Goal: Navigation & Orientation: Find specific page/section

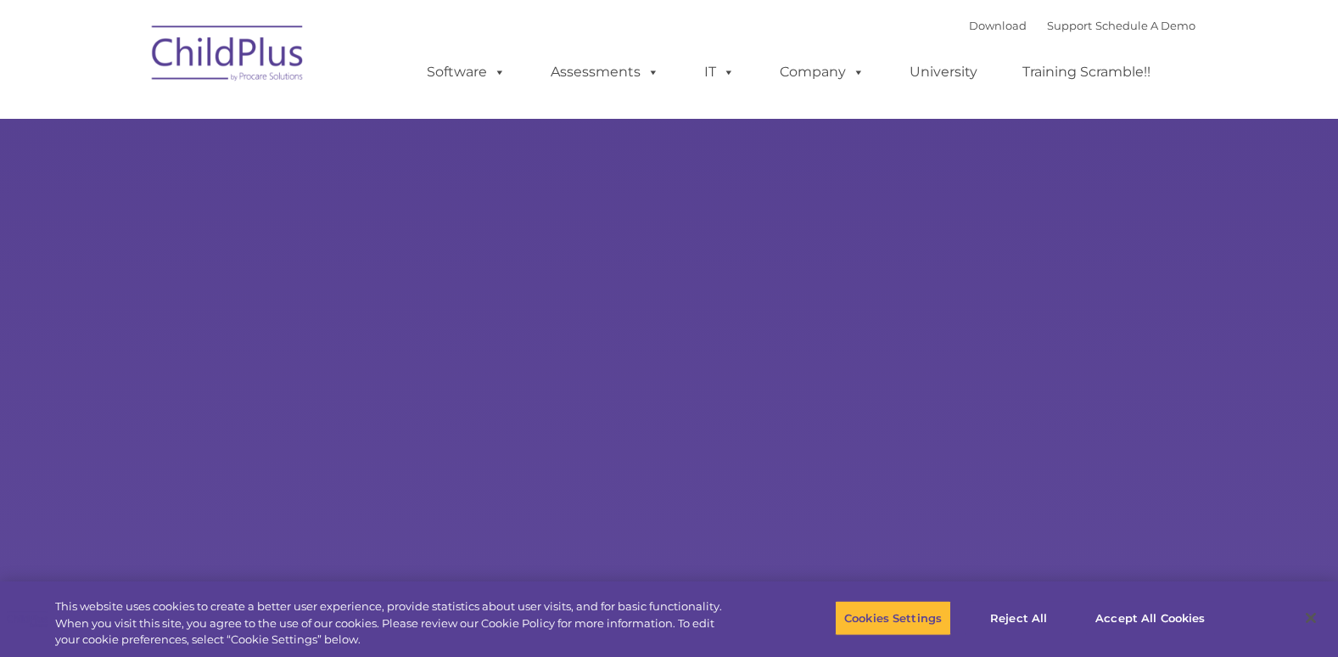
select select "MEDIUM"
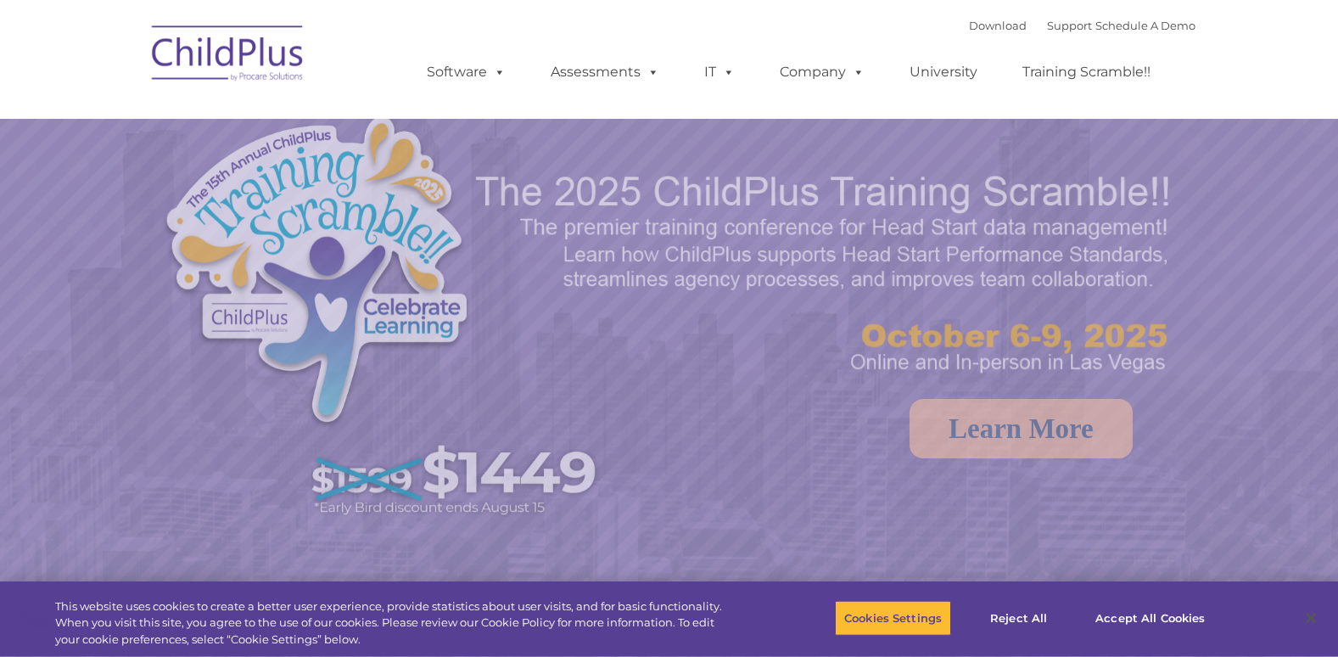
select select "MEDIUM"
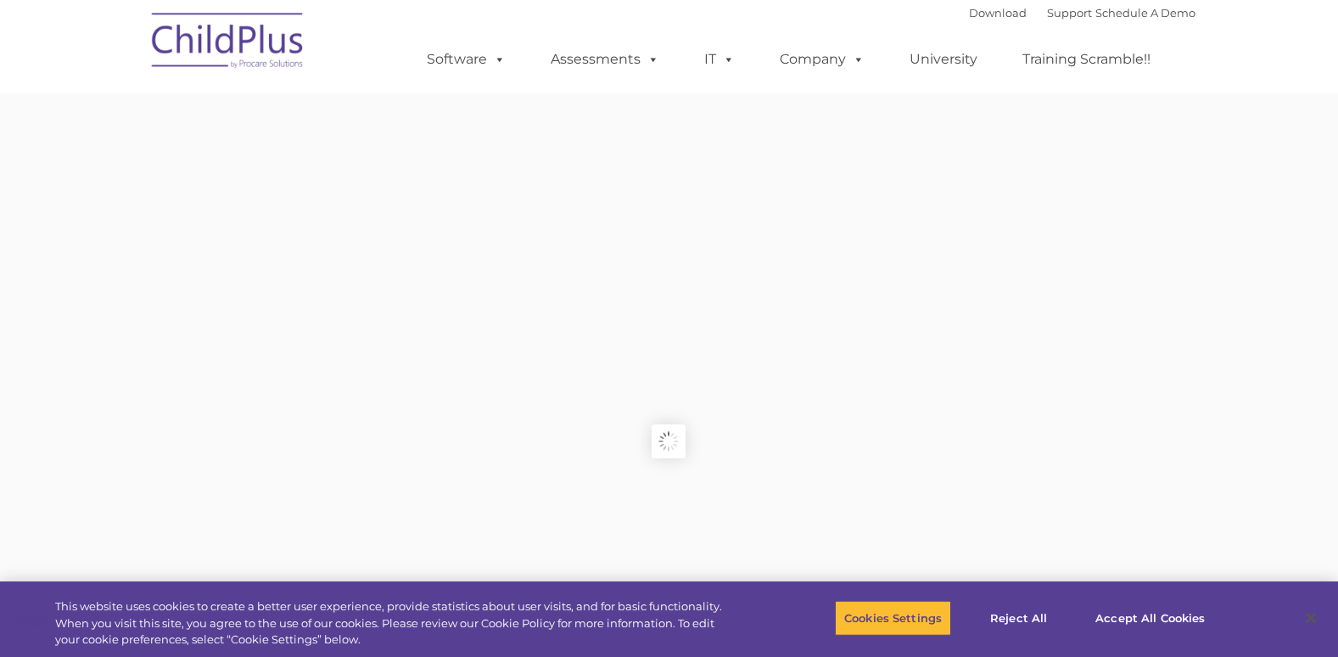
type input ""
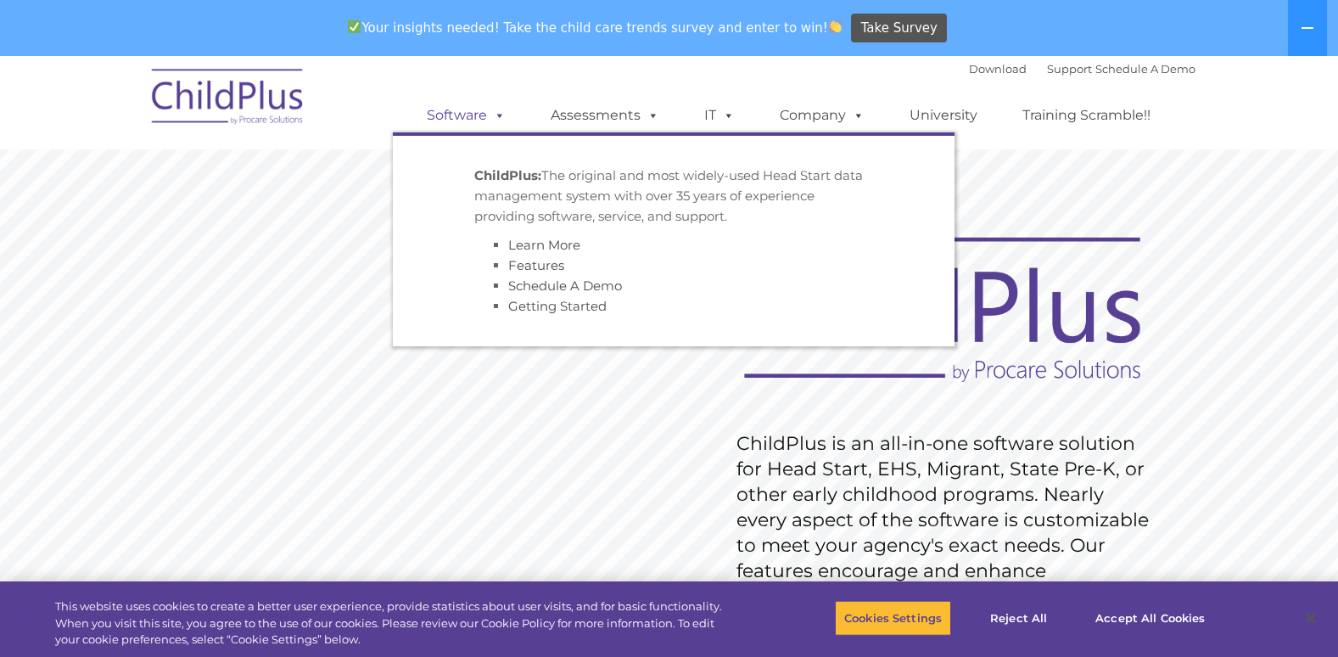
click at [484, 120] on link "Software" at bounding box center [466, 115] width 113 height 34
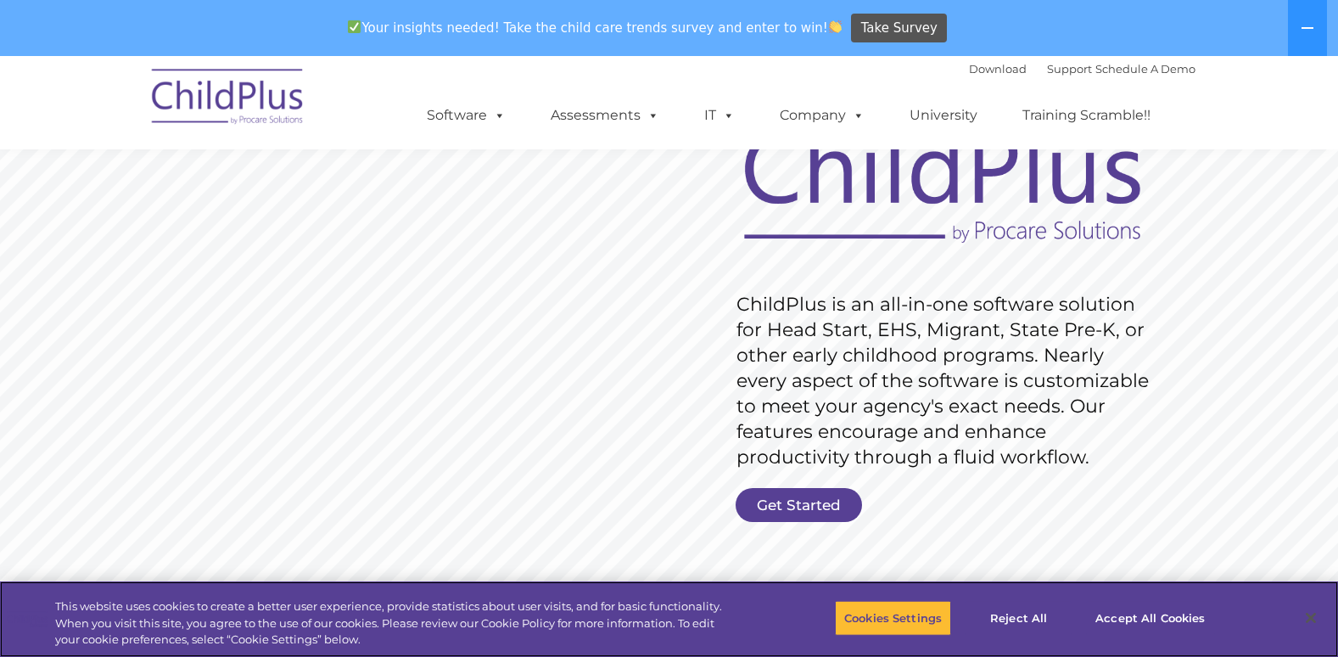
scroll to position [126, 0]
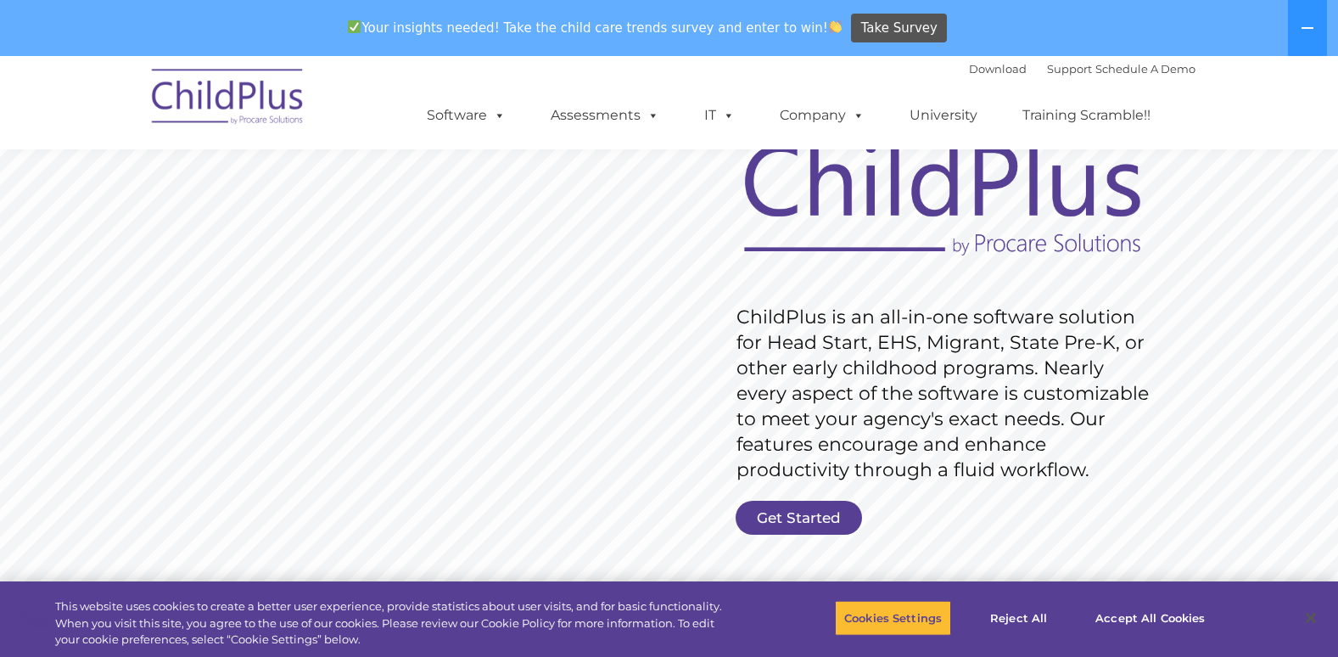
click at [804, 531] on link "Get Started" at bounding box center [799, 518] width 126 height 34
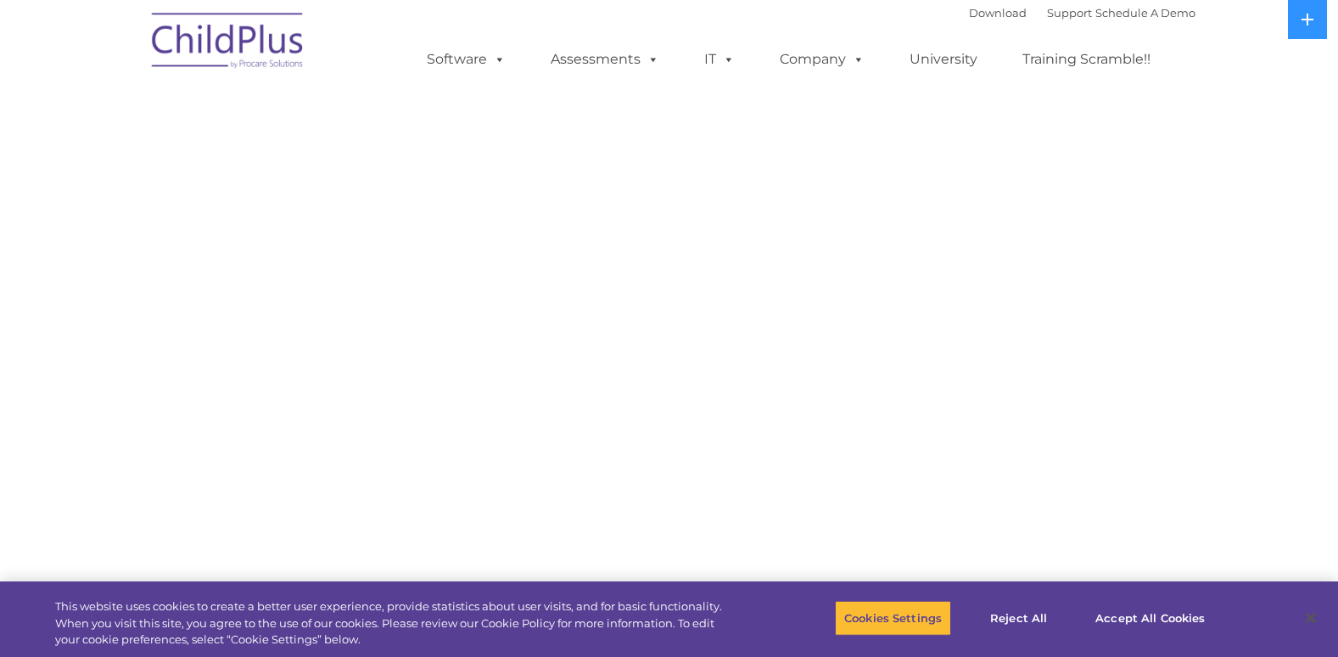
select select "MEDIUM"
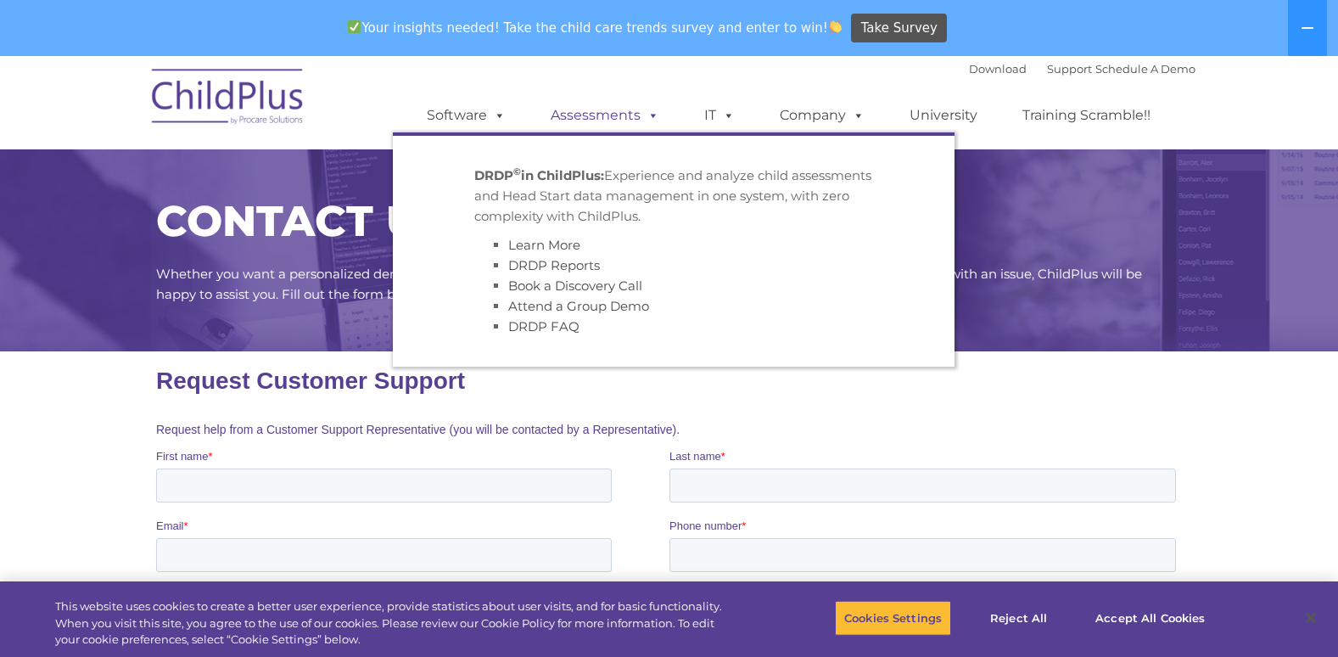
click at [613, 109] on link "Assessments" at bounding box center [605, 115] width 143 height 34
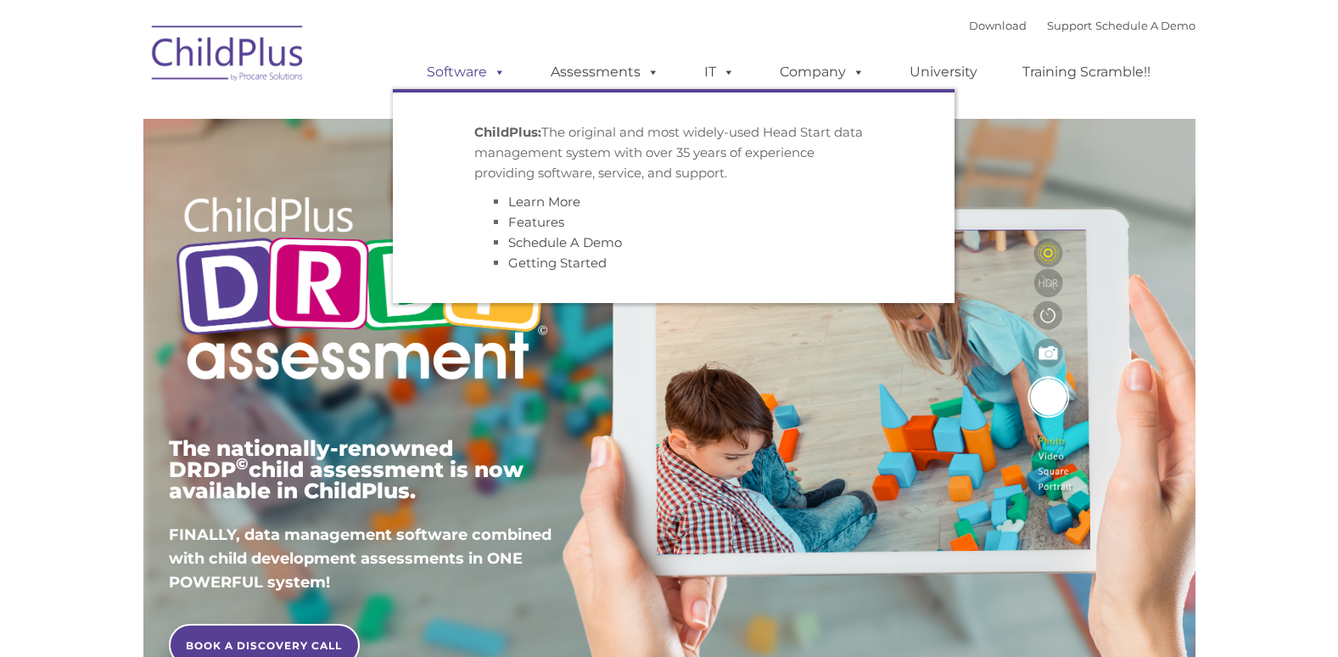
click at [473, 61] on link "Software" at bounding box center [466, 72] width 113 height 34
type input ""
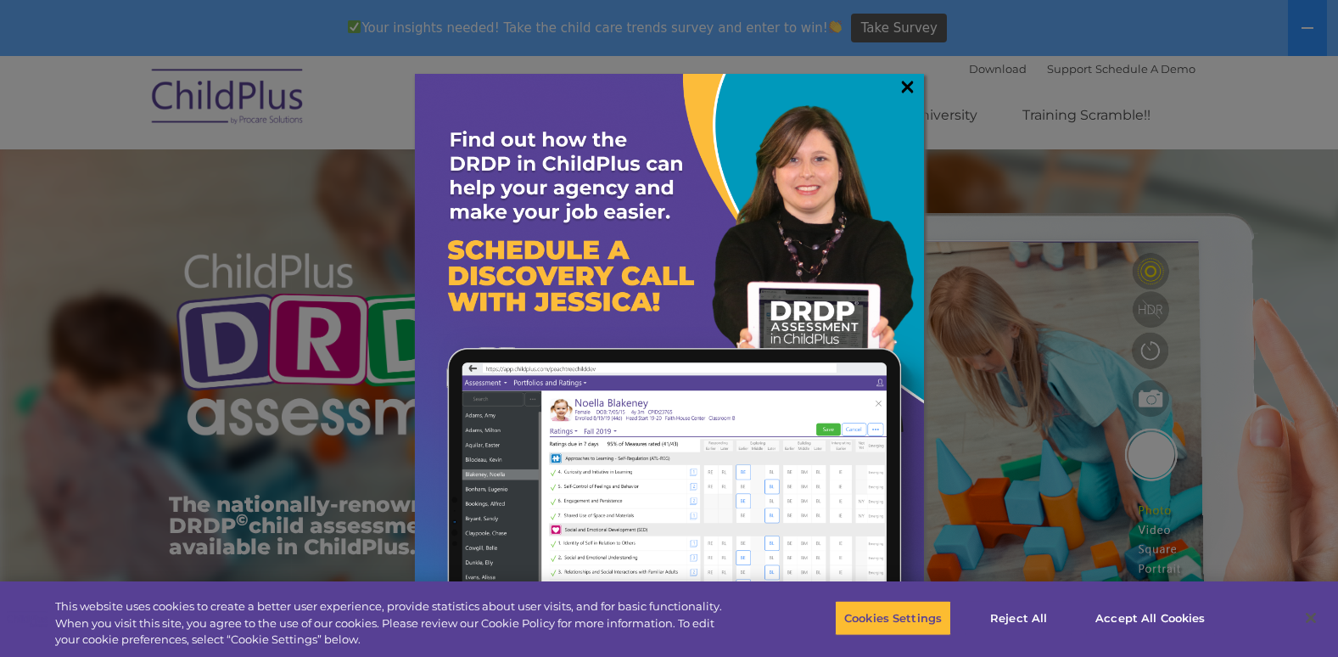
click at [904, 92] on link "×" at bounding box center [908, 86] width 20 height 17
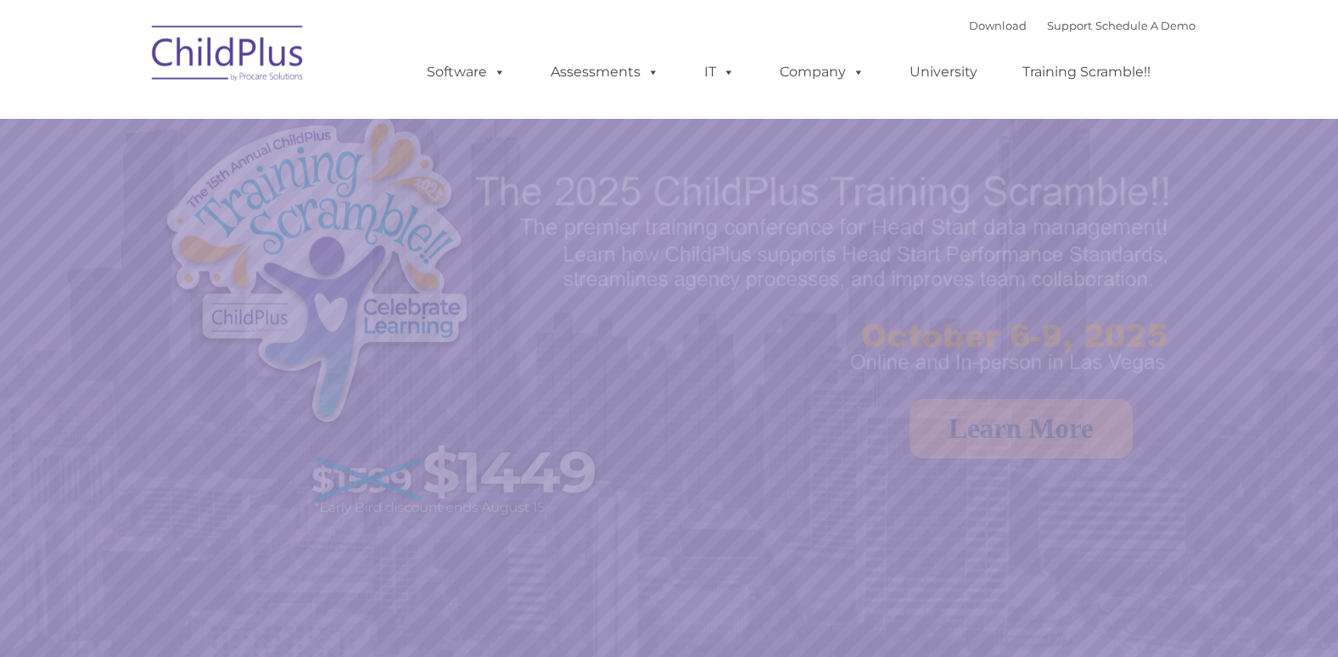
select select "MEDIUM"
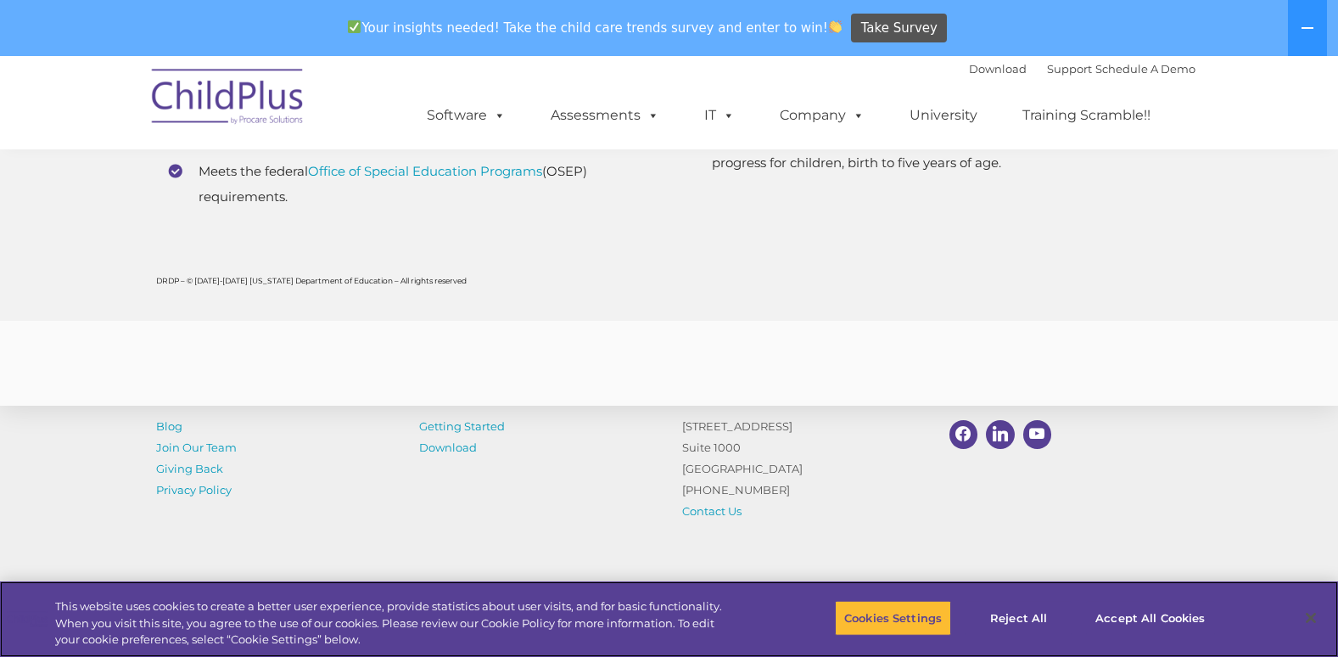
scroll to position [6724, 0]
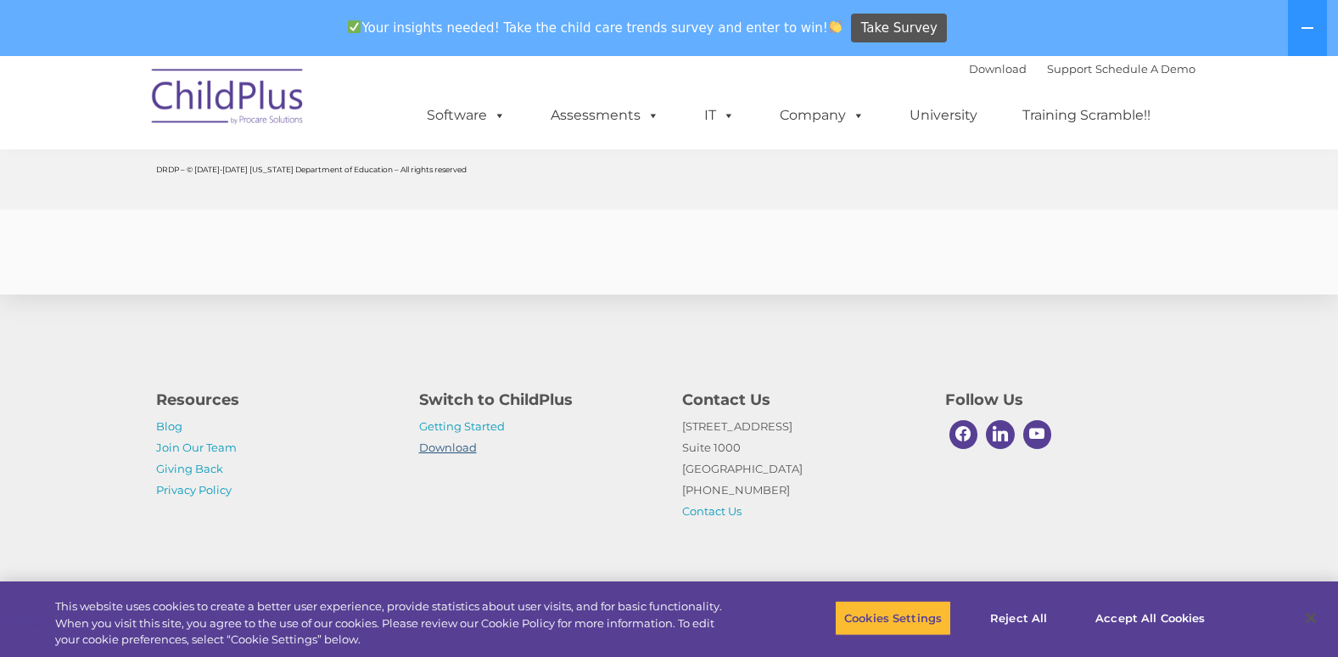
click at [423, 452] on link "Download" at bounding box center [448, 447] width 58 height 14
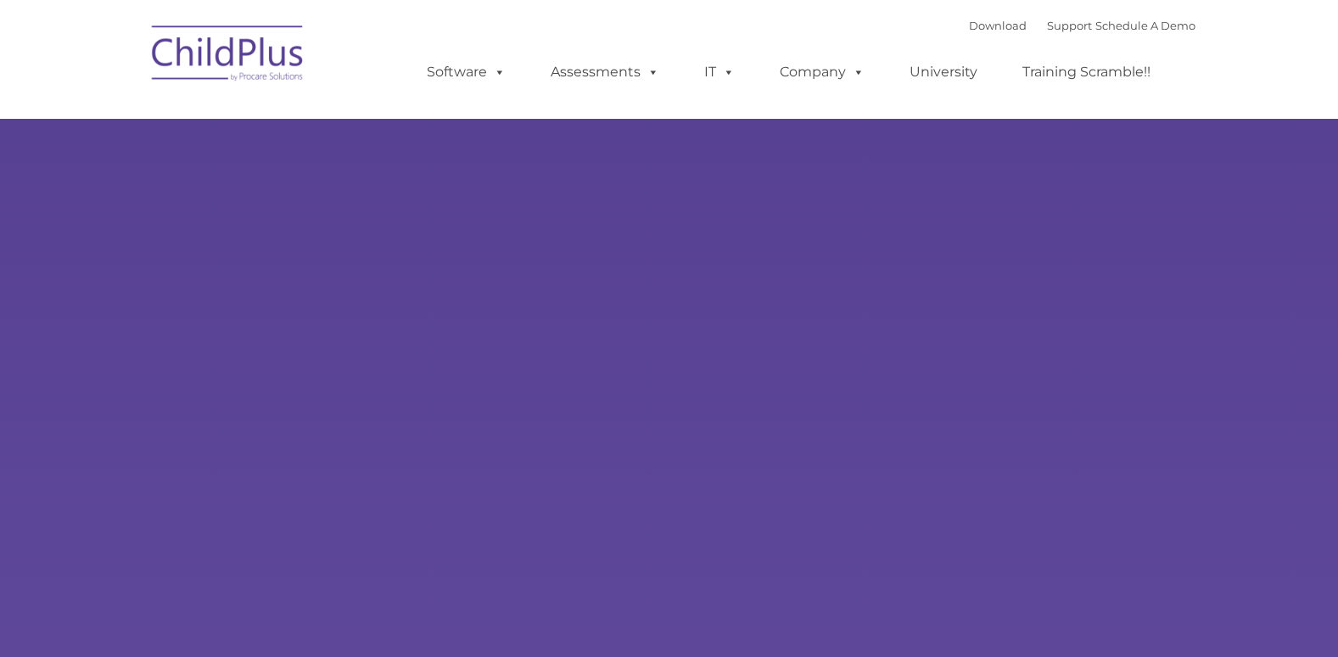
type input ""
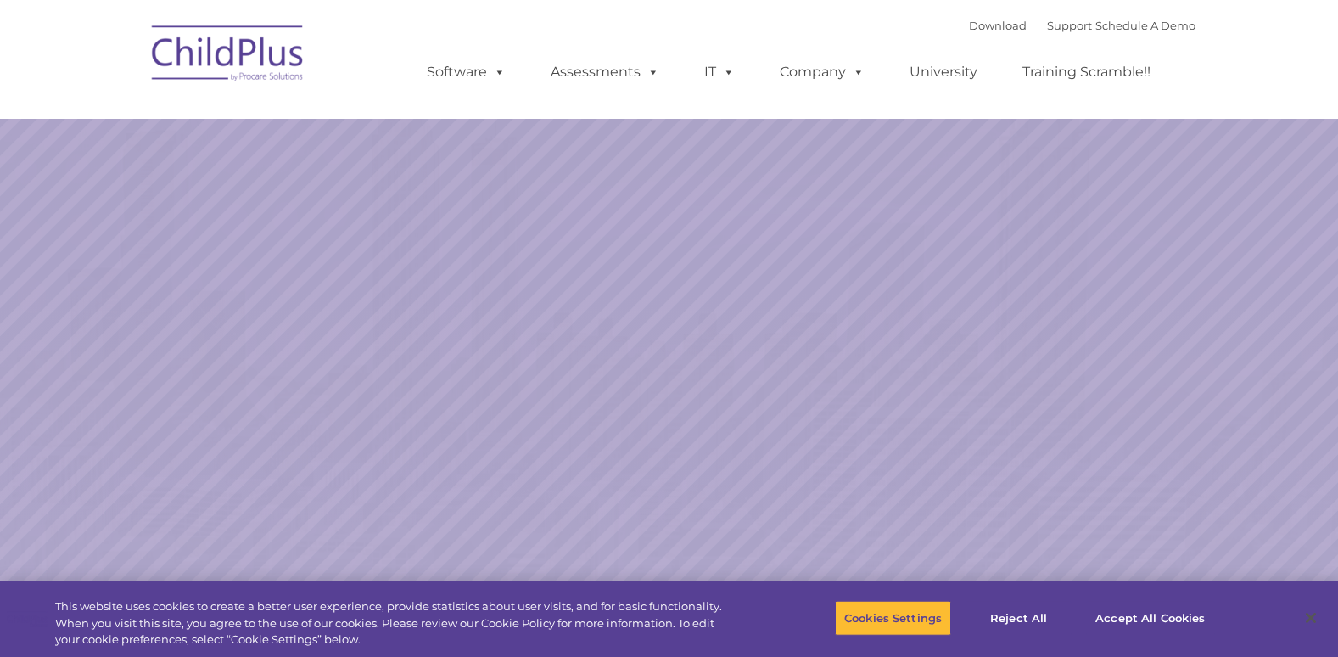
select select "MEDIUM"
